Goal: Navigation & Orientation: Find specific page/section

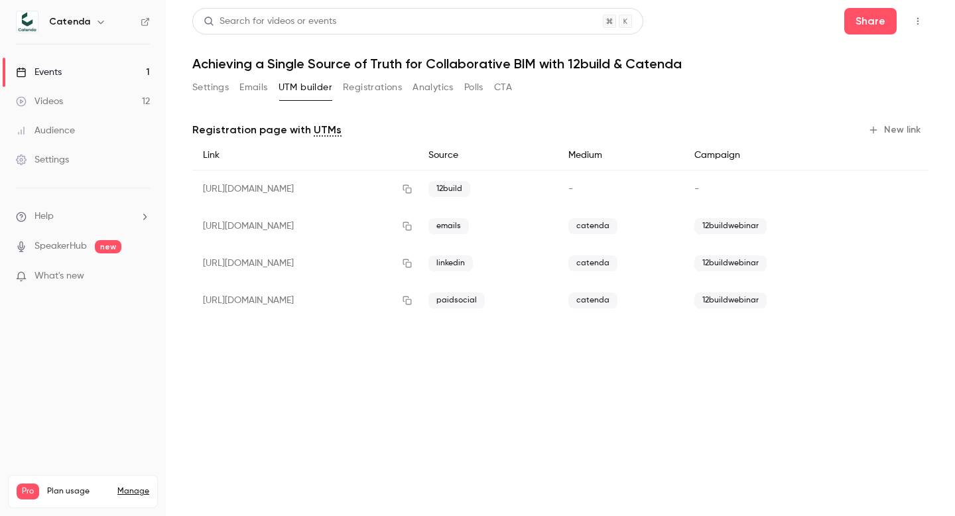
click at [94, 72] on link "Events 1" at bounding box center [83, 72] width 166 height 29
